Goal: Use online tool/utility: Utilize a website feature to perform a specific function

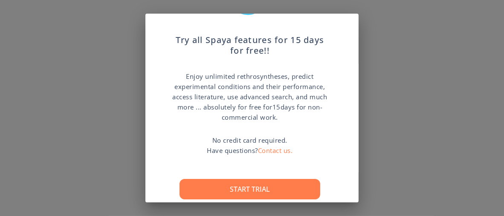
scroll to position [85, 0]
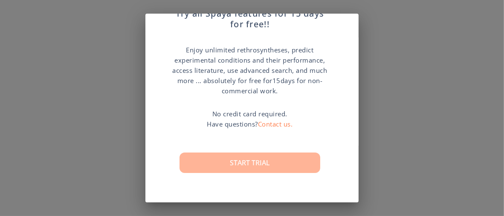
click at [250, 157] on button "Start trial" at bounding box center [250, 163] width 141 height 20
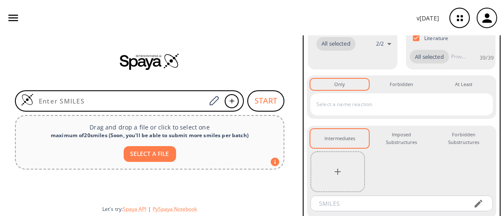
scroll to position [171, 0]
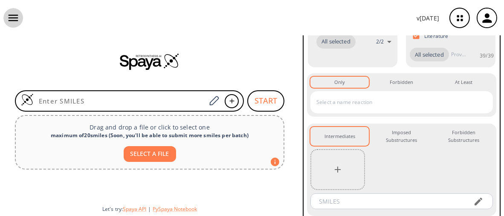
click at [11, 20] on icon "button" at bounding box center [14, 18] width 10 height 6
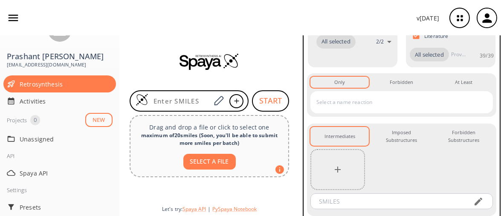
scroll to position [51, 0]
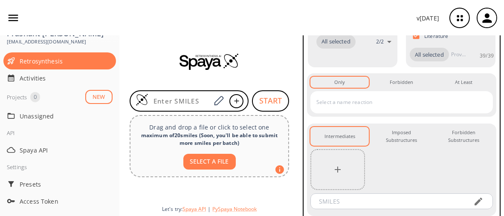
click at [168, 18] on div "v [DATE]" at bounding box center [252, 18] width 504 height 36
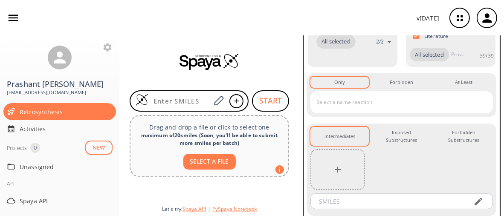
scroll to position [0, 0]
click at [137, 11] on div "v [DATE]" at bounding box center [252, 18] width 504 height 36
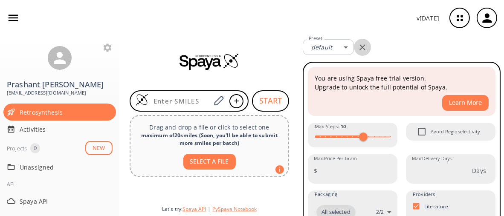
click at [361, 45] on icon "button" at bounding box center [362, 47] width 10 height 10
click at [13, 16] on icon "button" at bounding box center [13, 18] width 13 height 13
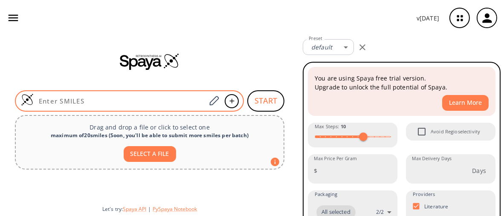
click at [102, 98] on input at bounding box center [120, 101] width 172 height 9
paste input "SC(C1=CC=CC=C1)(C2=CC=CC=C2)C3=CC=CC=C3"
type input "SC(C1=CC=CC=C1)(C2=CC=CC=C2)C3=CC=CC=C3"
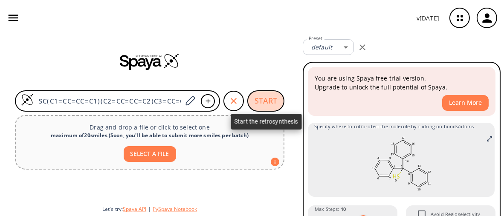
click at [262, 95] on button "START" at bounding box center [265, 100] width 37 height 21
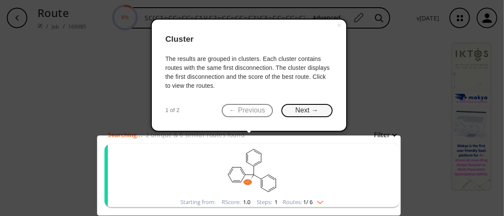
click at [288, 109] on button "Next →" at bounding box center [307, 110] width 51 height 13
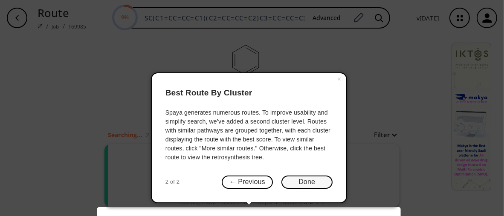
click at [294, 184] on button "Done" at bounding box center [307, 182] width 51 height 13
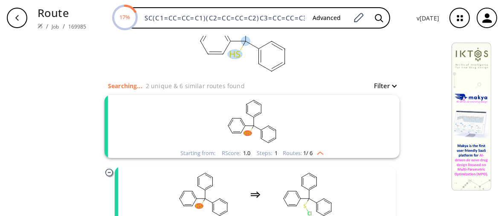
scroll to position [60, 0]
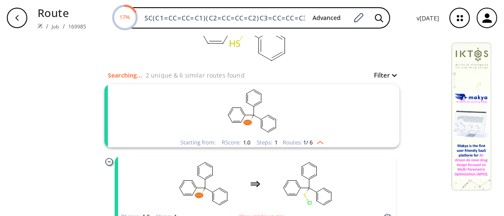
click at [318, 140] on img "clusters" at bounding box center [318, 141] width 11 height 7
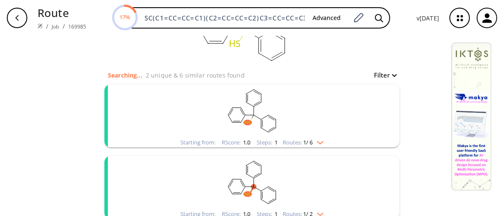
click at [318, 140] on img "clusters" at bounding box center [318, 141] width 11 height 7
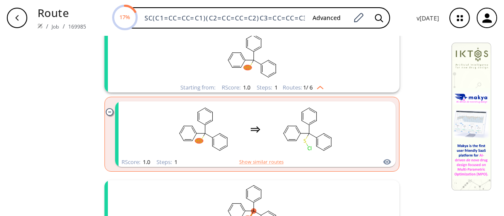
scroll to position [188, 0]
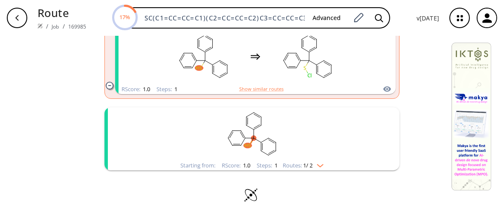
click at [319, 166] on img "clusters" at bounding box center [318, 164] width 11 height 7
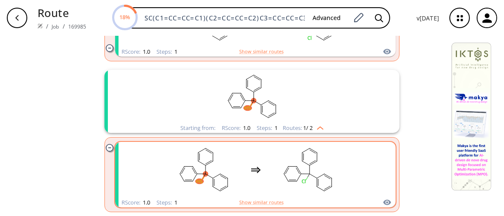
scroll to position [182, 0]
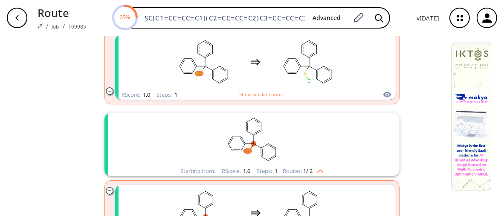
click at [493, 9] on button "button" at bounding box center [486, 17] width 27 height 27
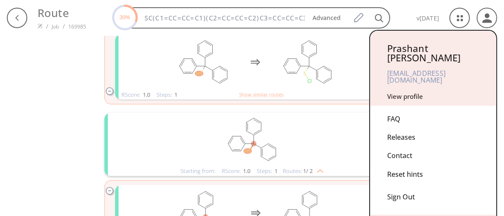
click at [84, 113] on div at bounding box center [252, 108] width 504 height 216
